Goal: Information Seeking & Learning: Learn about a topic

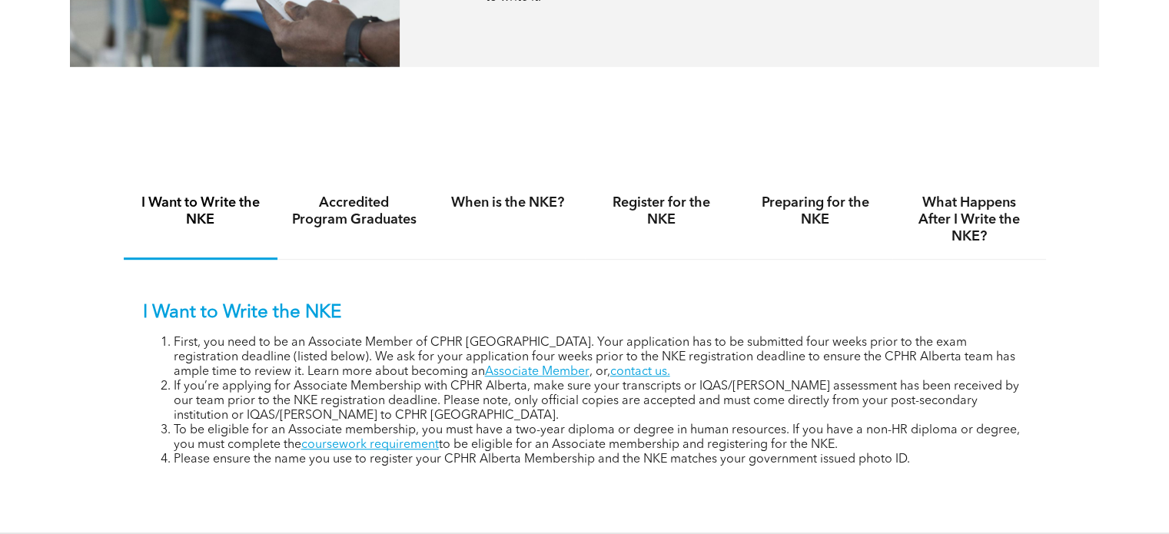
scroll to position [999, 0]
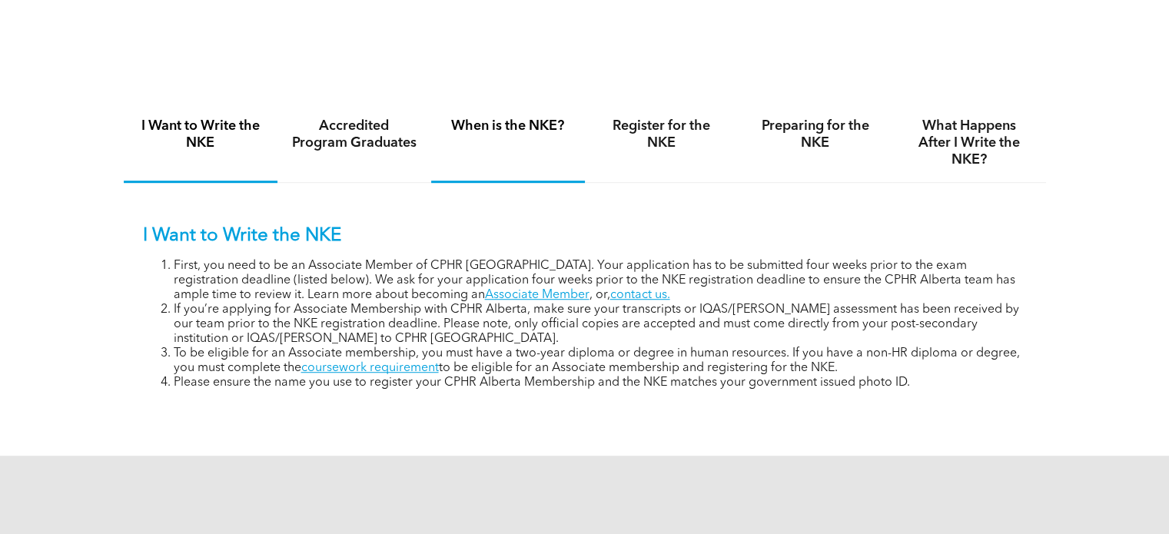
click at [527, 110] on div "When is the NKE?" at bounding box center [508, 143] width 154 height 79
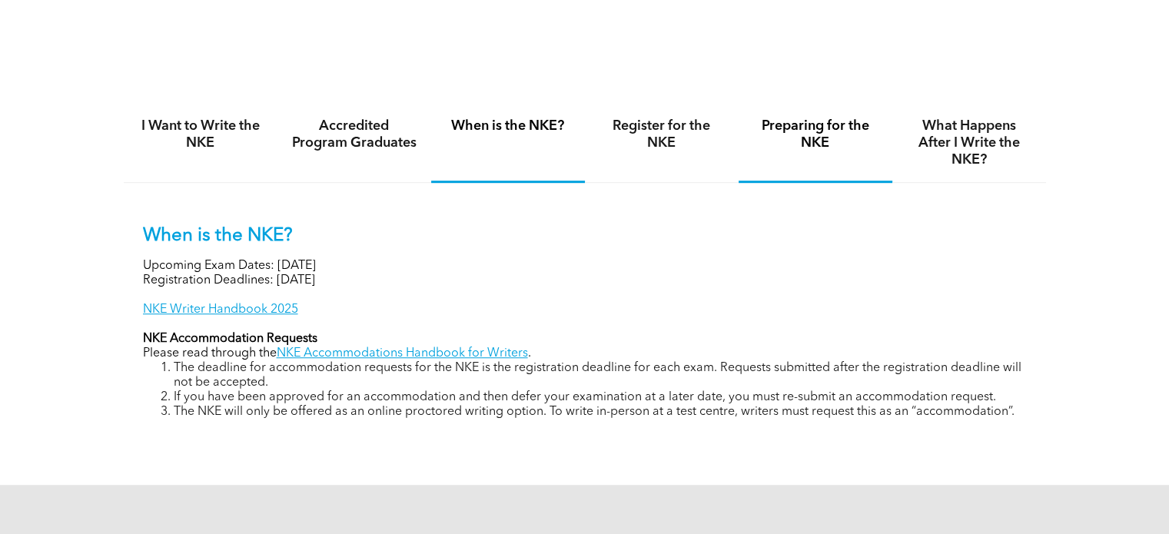
click at [796, 138] on h4 "Preparing for the NKE" at bounding box center [815, 135] width 126 height 34
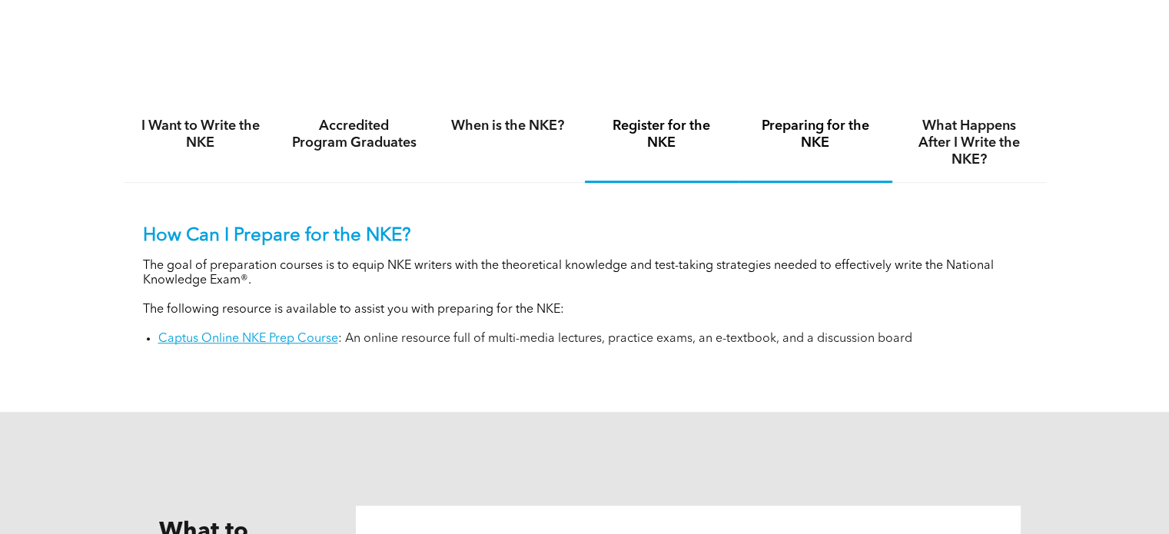
click at [667, 138] on h4 "Register for the NKE" at bounding box center [662, 135] width 126 height 34
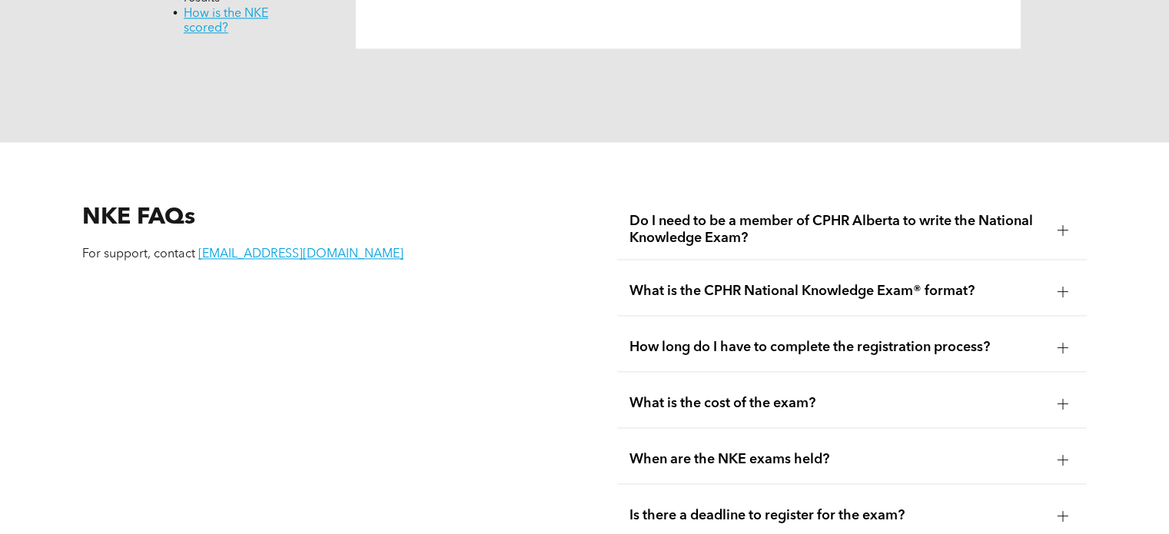
scroll to position [2075, 0]
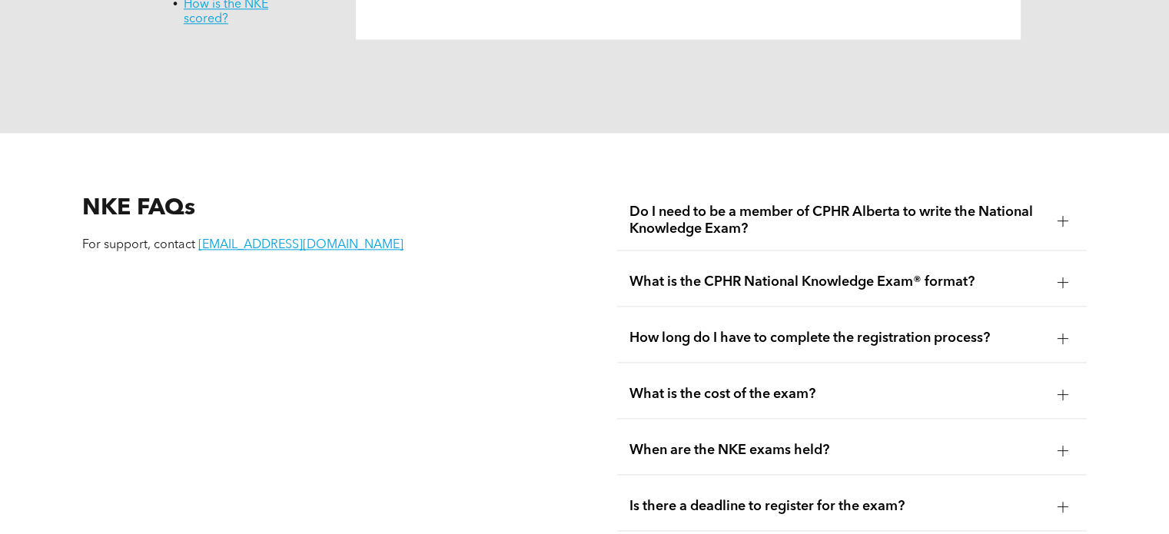
click at [964, 276] on div "What is the CPHR National Knowledge Exam® format?" at bounding box center [851, 282] width 469 height 48
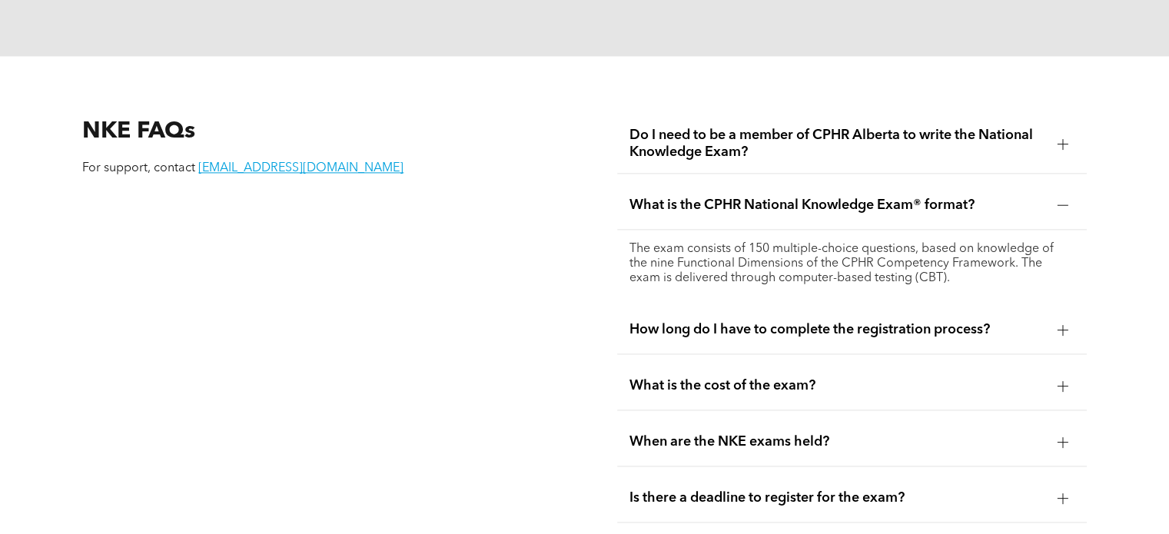
scroll to position [2228, 0]
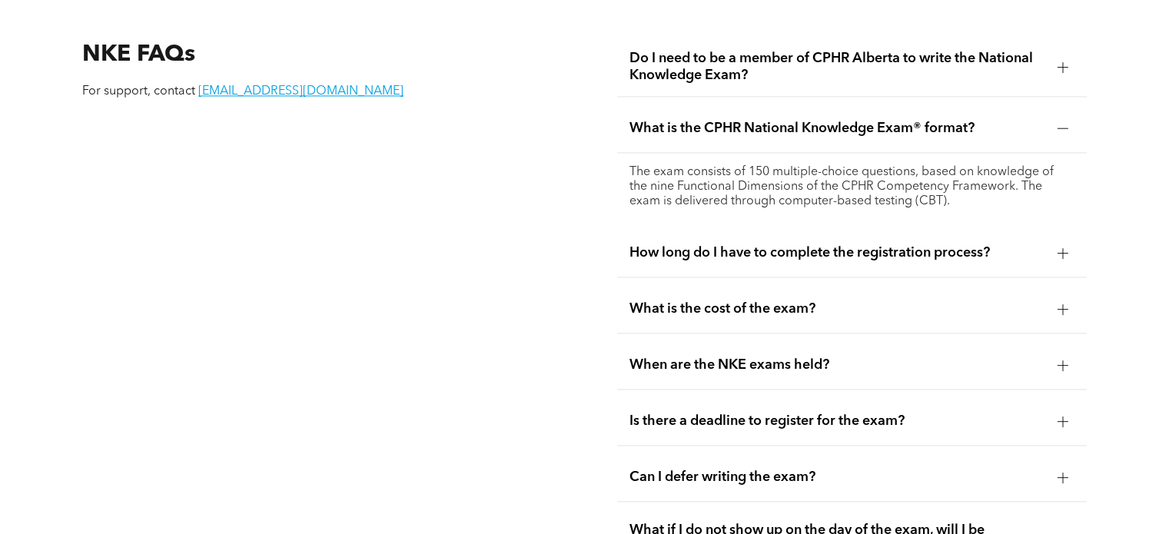
click at [939, 244] on span "How long do I have to complete the registration process?" at bounding box center [836, 252] width 415 height 17
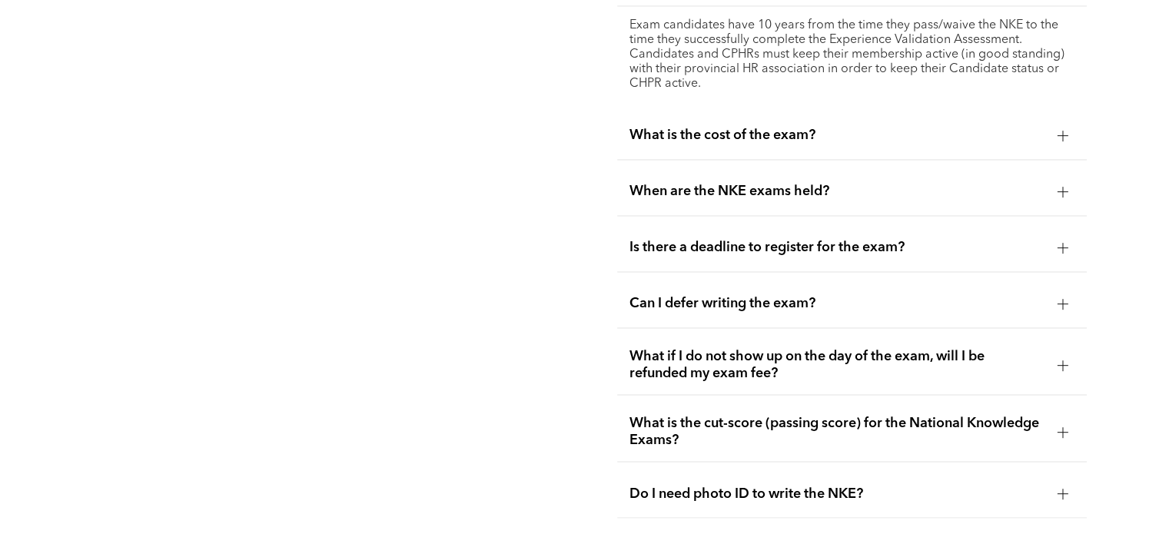
scroll to position [2459, 0]
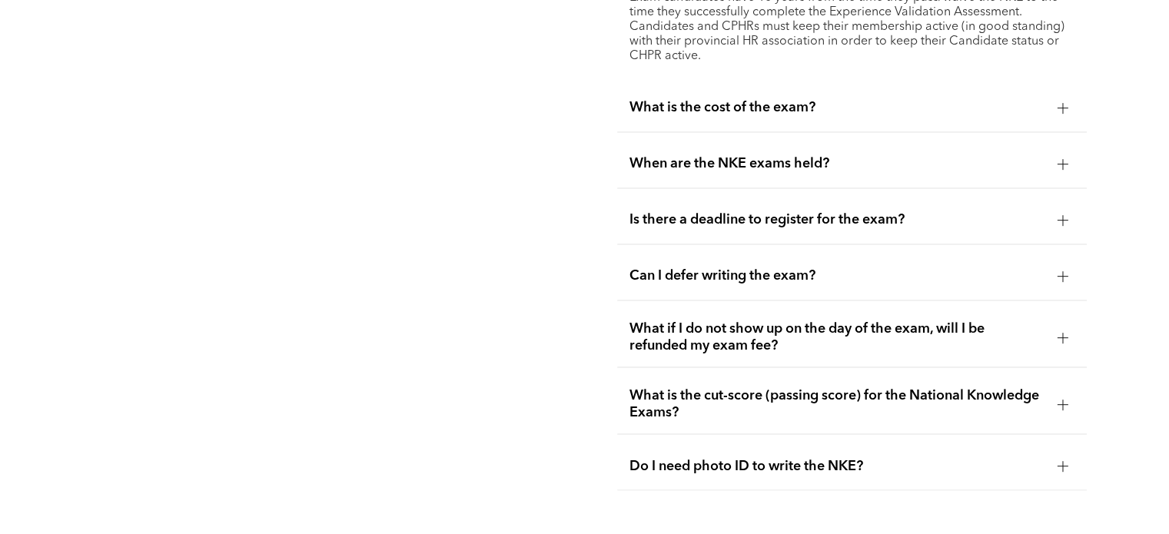
click at [797, 155] on span "When are the NKE exams held?" at bounding box center [836, 163] width 415 height 17
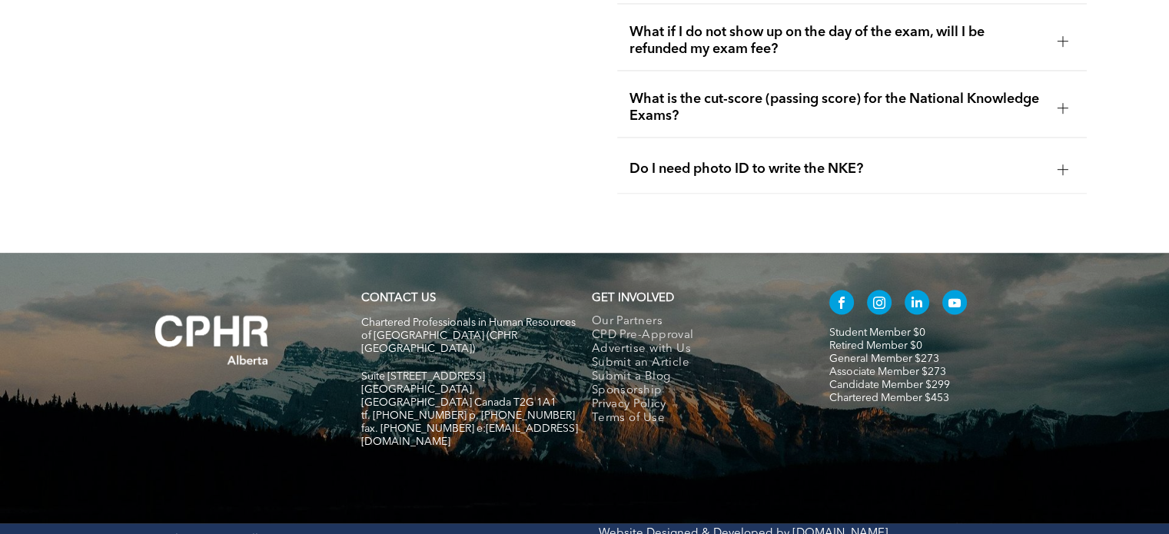
scroll to position [2742, 0]
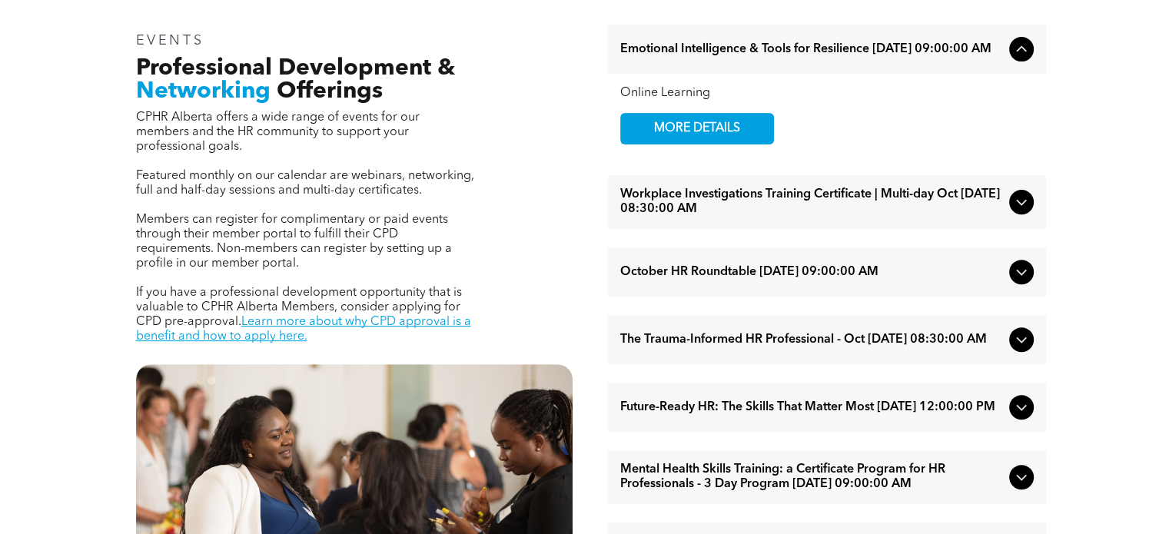
scroll to position [538, 0]
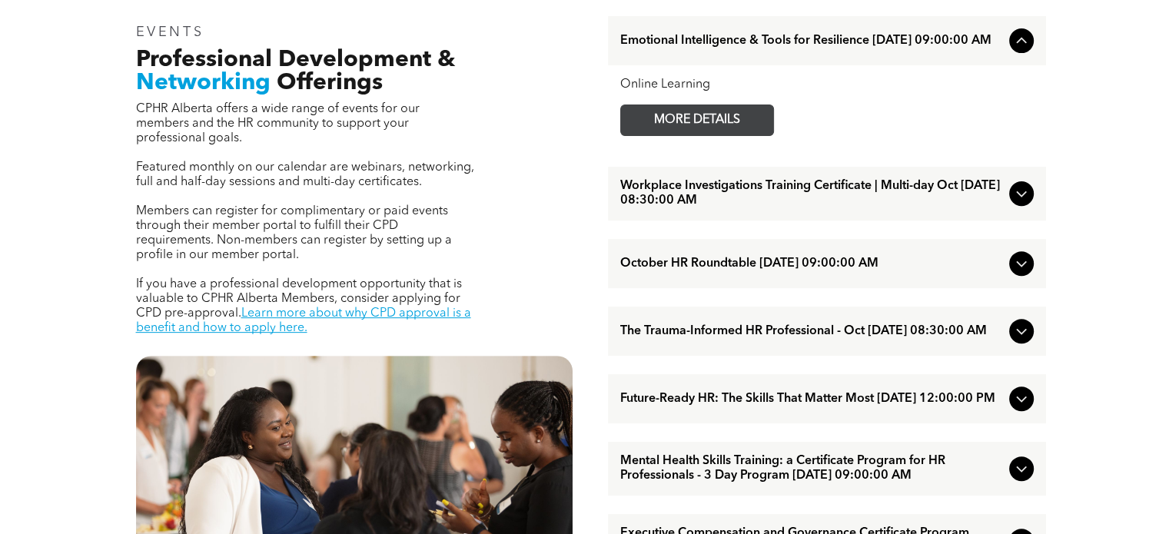
click at [755, 124] on span "MORE DETAILS" at bounding box center [696, 120] width 121 height 30
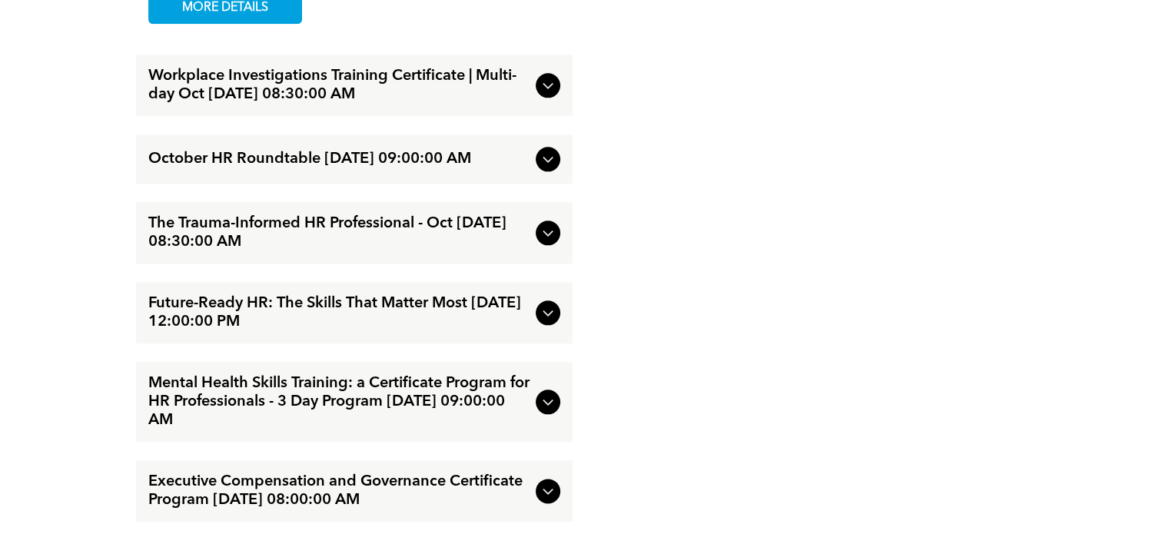
scroll to position [1767, 0]
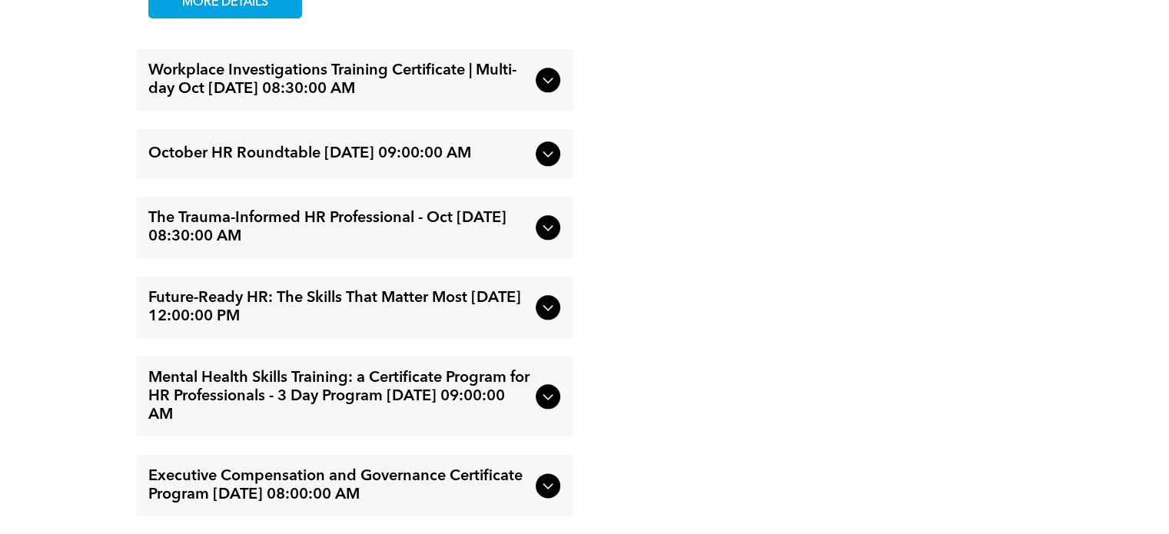
click at [541, 159] on icon at bounding box center [548, 153] width 18 height 18
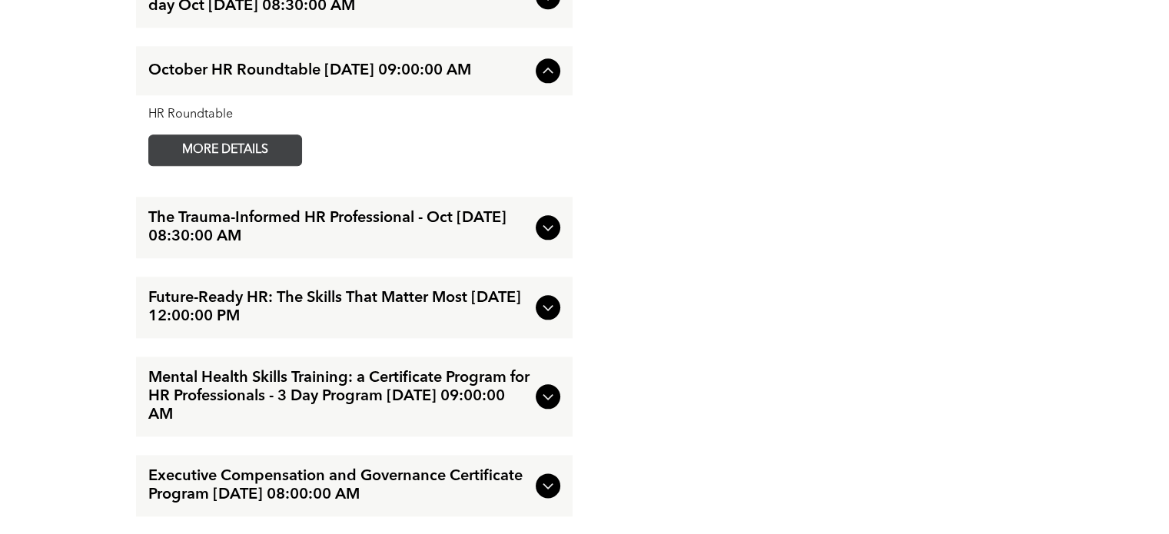
click at [280, 164] on span "MORE DETAILS" at bounding box center [224, 150] width 121 height 30
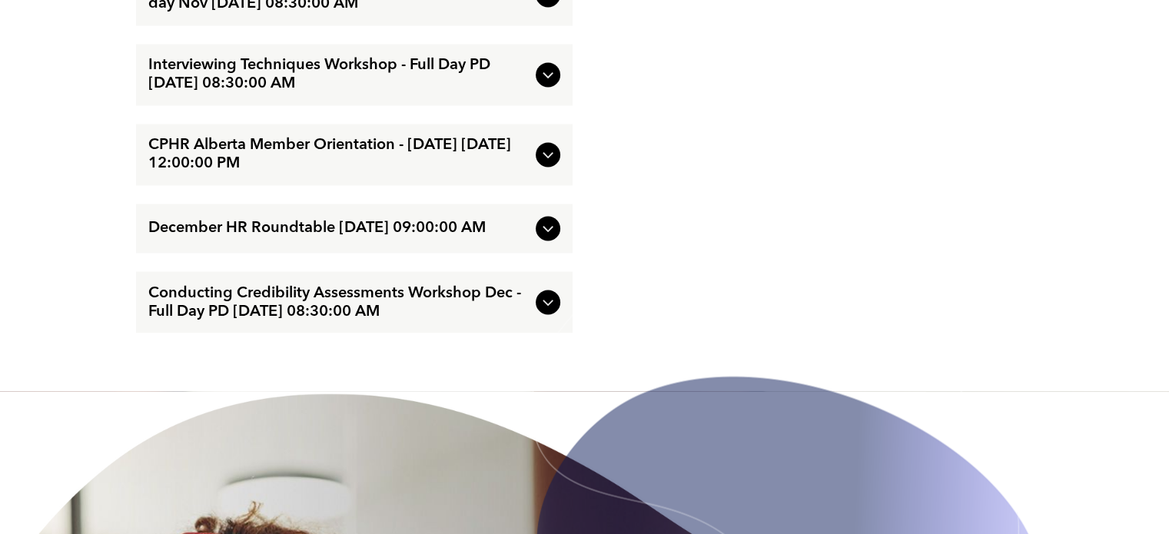
scroll to position [2689, 0]
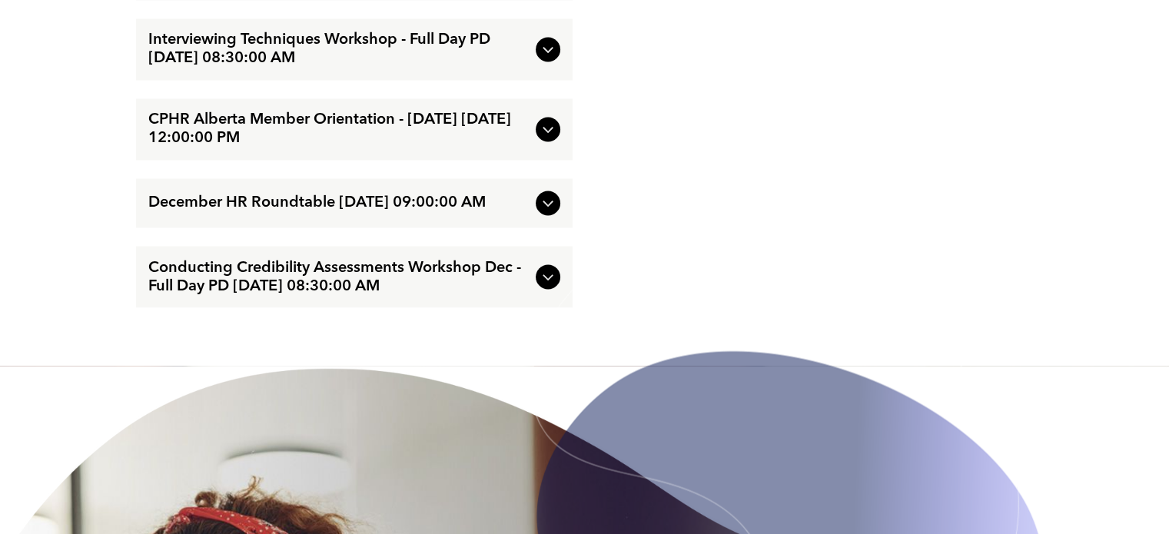
click at [537, 61] on div at bounding box center [548, 49] width 25 height 25
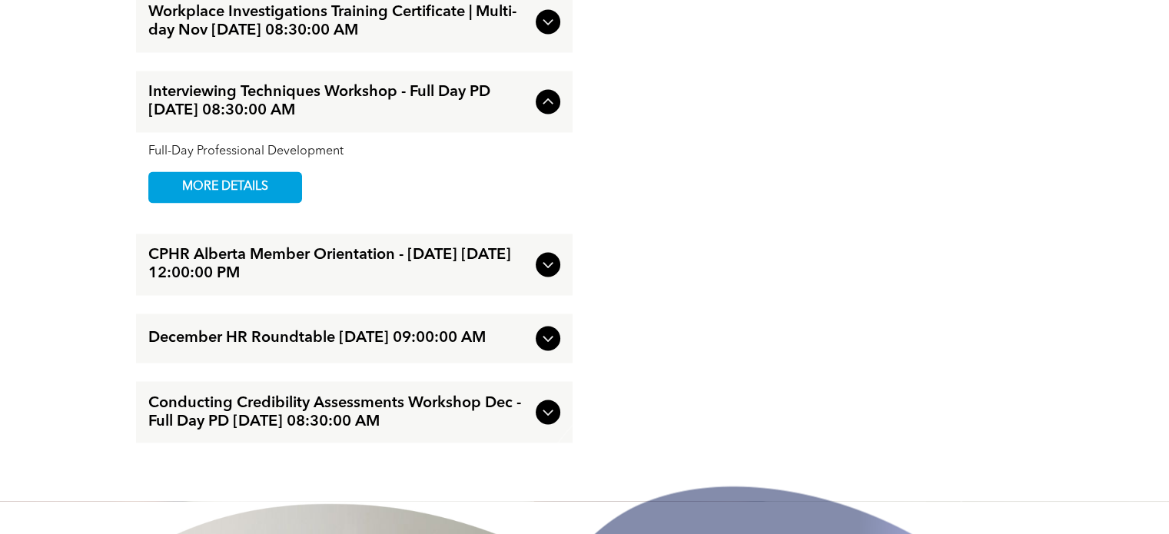
scroll to position [2606, 0]
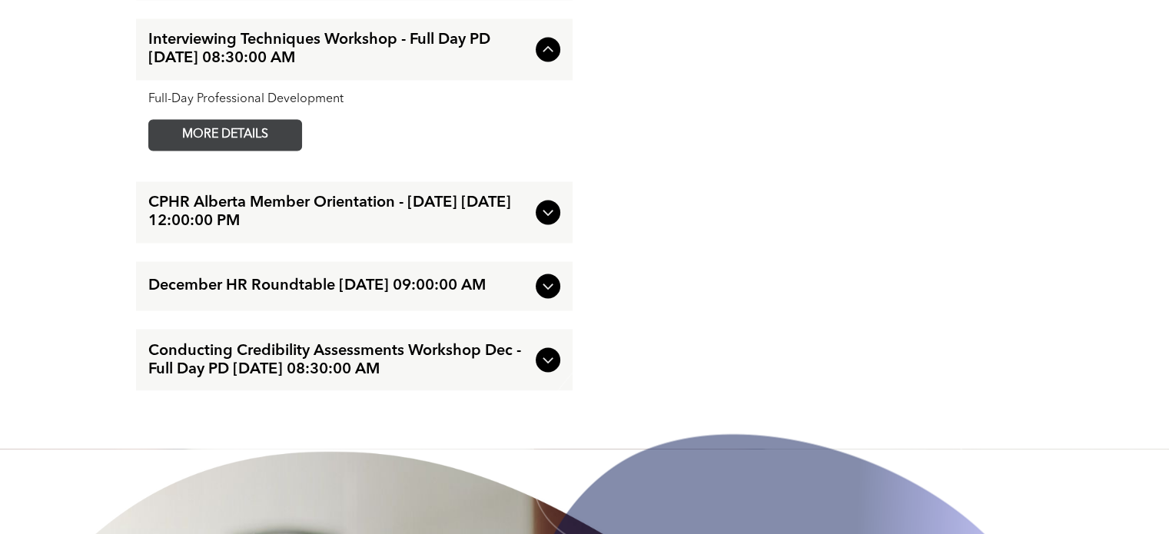
click at [270, 150] on span "MORE DETAILS" at bounding box center [224, 135] width 121 height 30
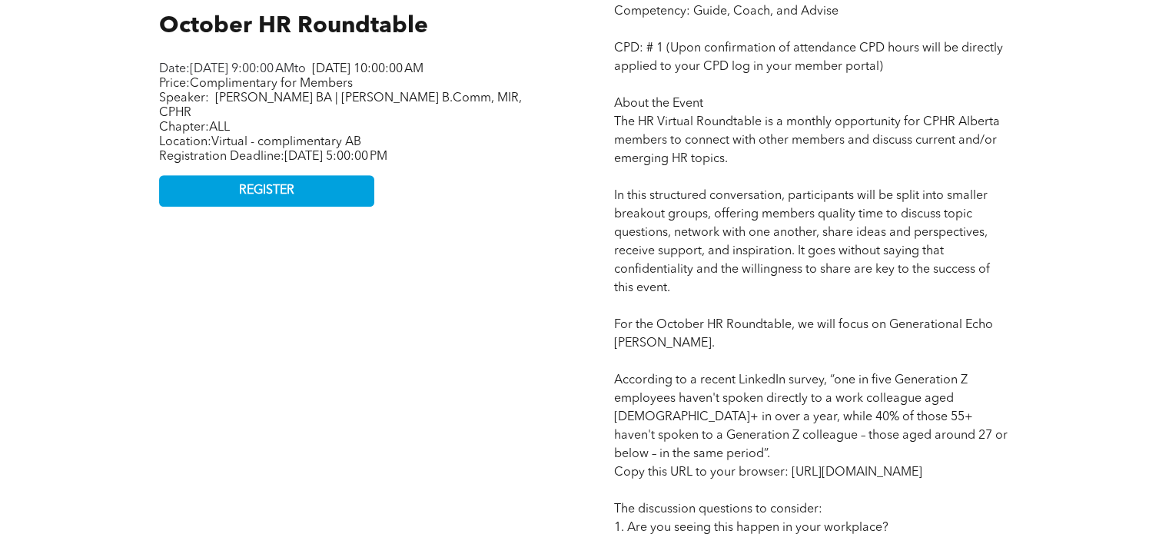
scroll to position [845, 0]
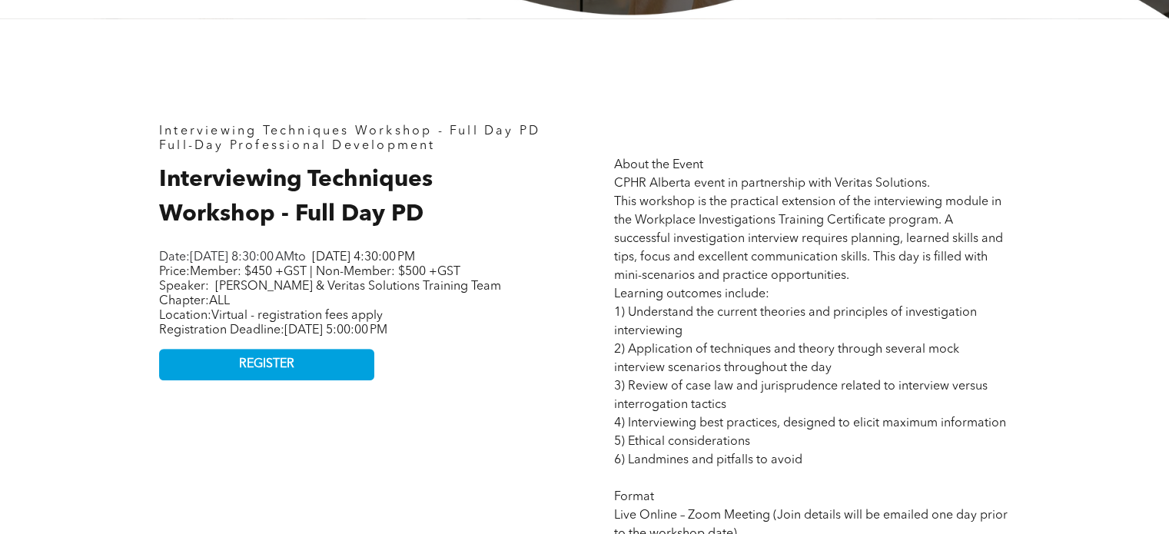
scroll to position [692, 0]
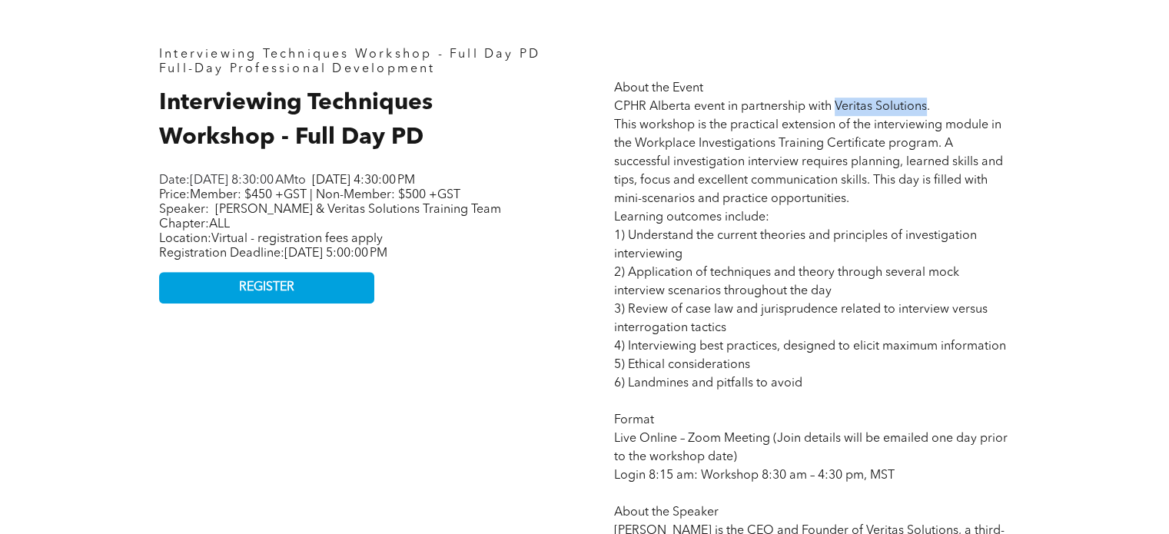
drag, startPoint x: 928, startPoint y: 104, endPoint x: 836, endPoint y: 104, distance: 92.2
click at [836, 104] on span "About the Event CPHR Alberta event in partnership with Veritas Solutions. This …" at bounding box center [811, 521] width 395 height 879
copy span "Veritas Solutions"
click at [1025, 261] on div "Interviewing Techniques Workshop - Full Day PD Full-Day Professional Developmen…" at bounding box center [585, 506] width 922 height 1128
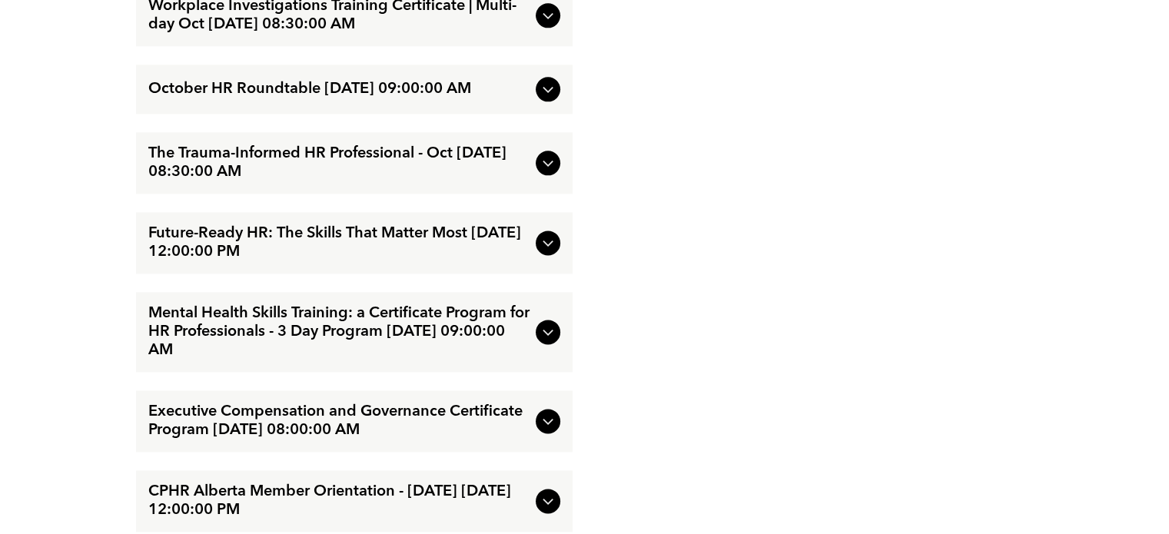
scroll to position [2075, 0]
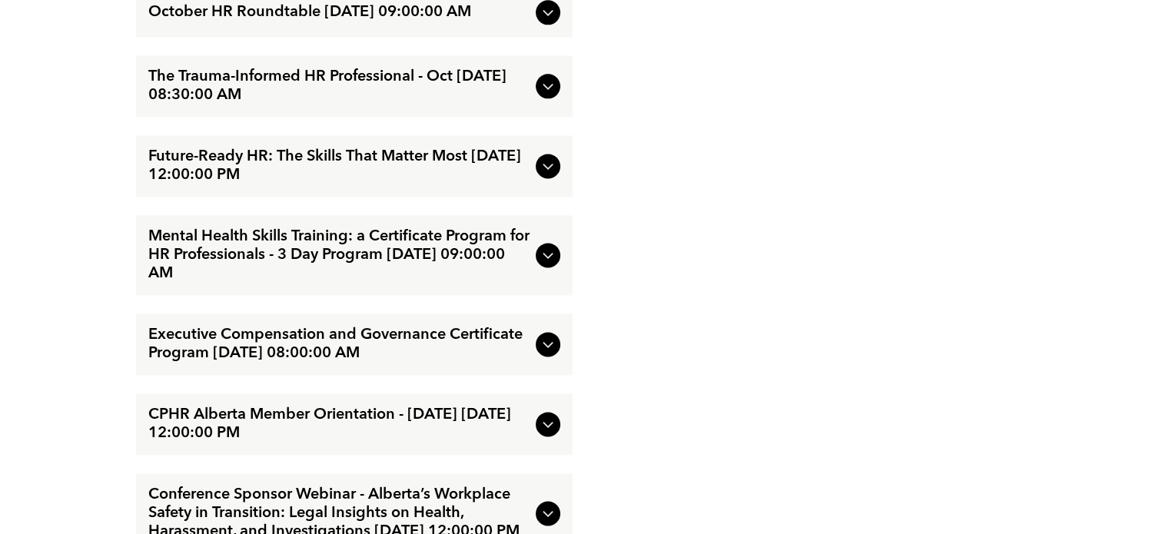
click at [542, 158] on icon at bounding box center [548, 166] width 18 height 18
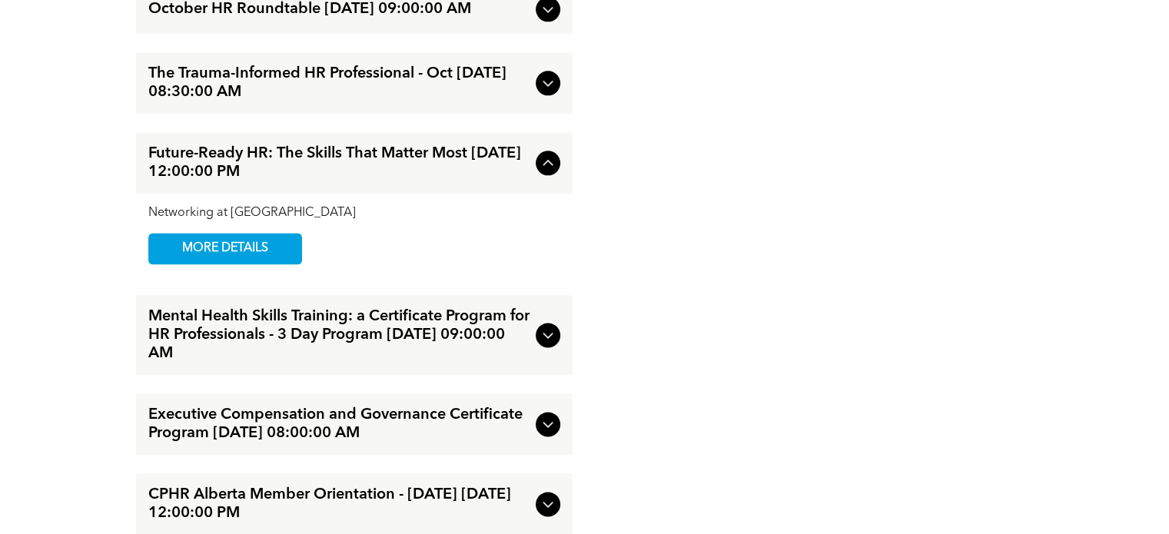
scroll to position [1992, 0]
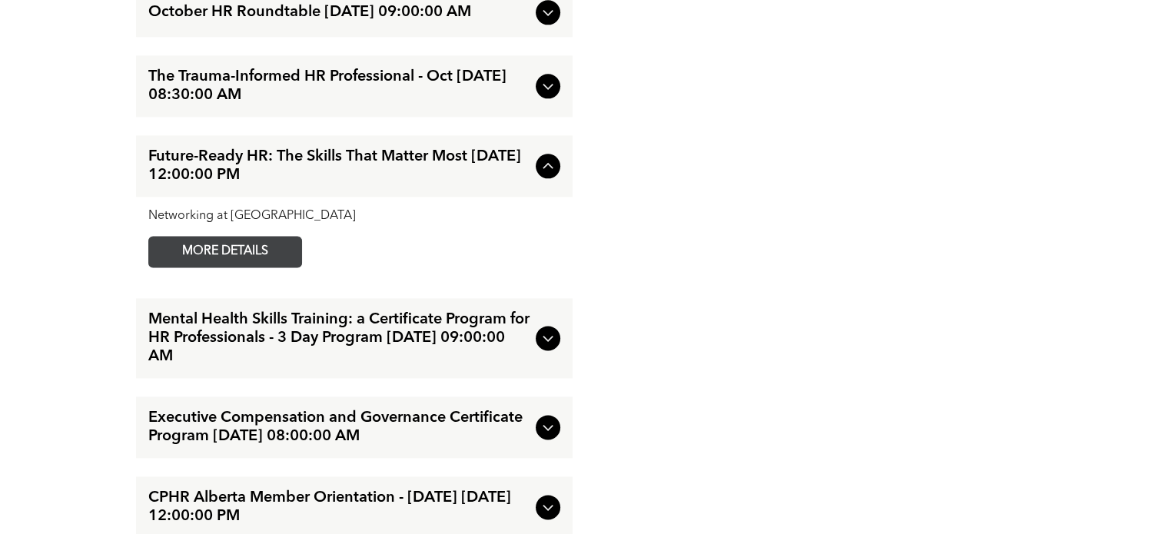
click at [235, 251] on span "MORE DETAILS" at bounding box center [224, 252] width 121 height 30
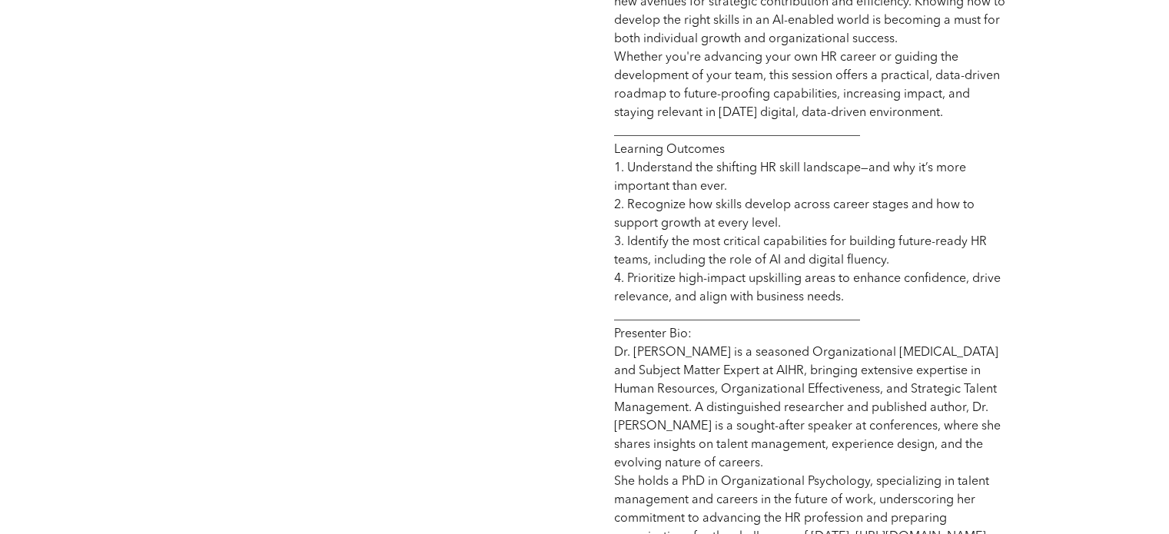
scroll to position [1076, 0]
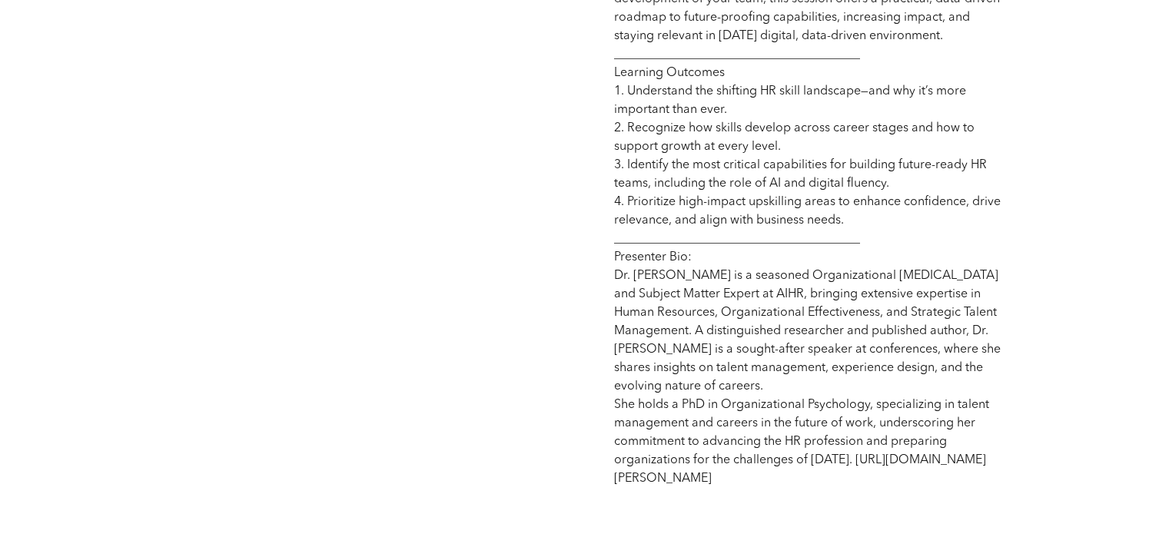
drag, startPoint x: 912, startPoint y: 479, endPoint x: 603, endPoint y: 485, distance: 308.9
click at [603, 485] on div "The world of HR is evolving faster than ever—and so are the skills required to …" at bounding box center [812, 75] width 420 height 849
copy span "[URL][DOMAIN_NAME][PERSON_NAME]"
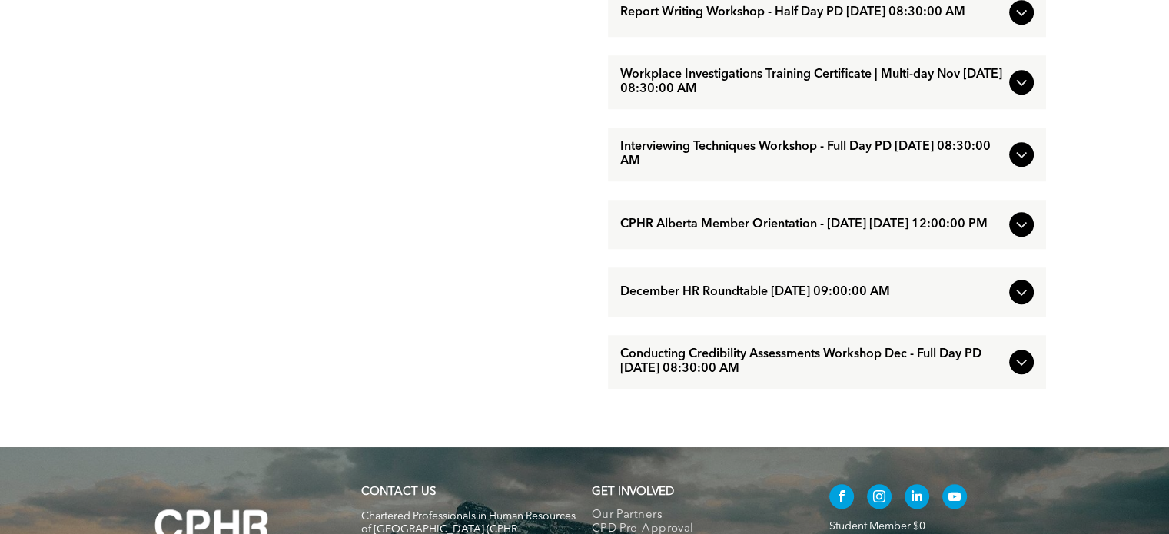
scroll to position [1383, 0]
